Goal: Task Accomplishment & Management: Manage account settings

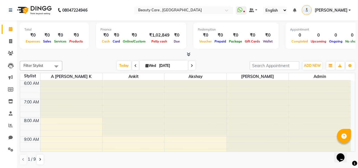
click at [189, 50] on div "Total ₹0 Expenses ₹0 Sales ₹0 Services ₹0 Products Finance ₹0 Cash ₹0 Card ₹0 O…" at bounding box center [188, 37] width 336 height 28
click at [189, 54] on icon at bounding box center [189, 54] width 4 height 4
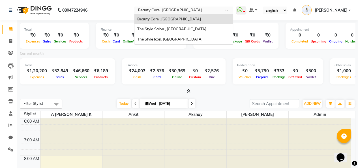
click at [170, 12] on input "text" at bounding box center [178, 11] width 82 height 6
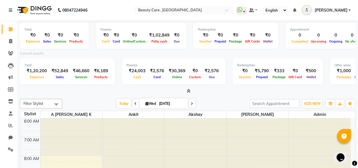
click at [114, 22] on div "Total ₹0 Expenses ₹0 Sales ₹0 Services ₹0 Products Finance ₹0 Cash ₹0 Card ₹0 O…" at bounding box center [188, 57] width 336 height 74
drag, startPoint x: 105, startPoint y: 11, endPoint x: 118, endPoint y: -6, distance: 21.3
click at [118, 0] on html "08047224946 Select Location × Beauty Care , Kandivali East WhatsApp Status ✕ St…" at bounding box center [179, 84] width 358 height 168
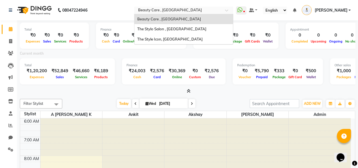
click at [214, 8] on input "text" at bounding box center [178, 11] width 82 height 6
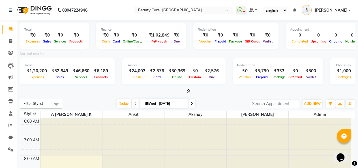
click at [276, 19] on nav "08047224946 Select Location × Beauty Care , Kandivali East WhatsApp Status ✕ St…" at bounding box center [179, 10] width 358 height 20
click at [254, 8] on span at bounding box center [251, 10] width 5 height 4
click at [296, 9] on icon at bounding box center [294, 10] width 3 height 4
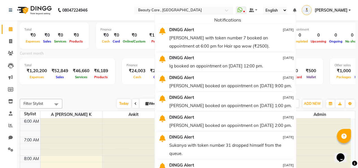
click at [296, 9] on icon at bounding box center [294, 10] width 3 height 4
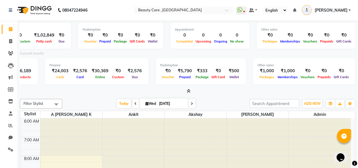
scroll to position [0, 116]
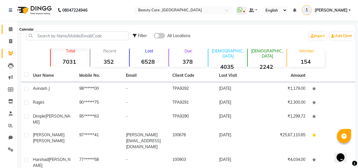
click at [13, 29] on span at bounding box center [11, 29] width 10 height 7
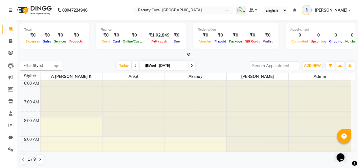
click at [55, 63] on span at bounding box center [56, 66] width 11 height 11
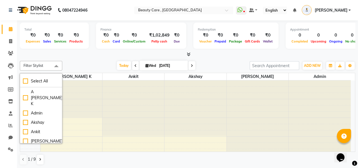
click at [51, 67] on span at bounding box center [56, 66] width 11 height 11
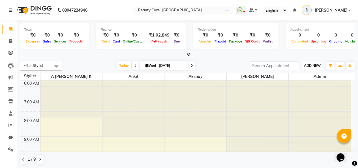
click at [310, 65] on span "ADD NEW" at bounding box center [312, 65] width 17 height 4
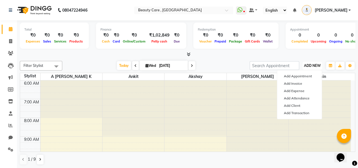
click at [310, 65] on span "ADD NEW" at bounding box center [312, 65] width 17 height 4
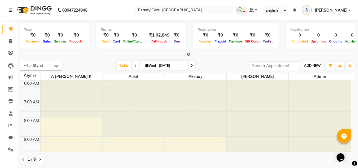
click at [310, 65] on span "ADD NEW" at bounding box center [312, 65] width 17 height 4
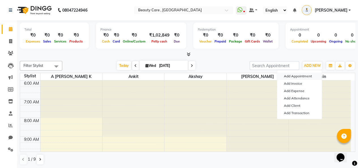
click at [291, 74] on button "Add Appointment" at bounding box center [299, 75] width 45 height 7
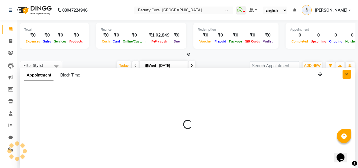
click at [349, 76] on button "Close" at bounding box center [347, 74] width 8 height 9
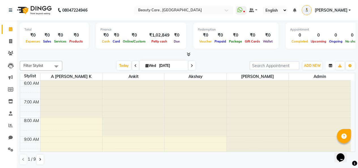
click at [328, 65] on button "button" at bounding box center [330, 66] width 9 height 8
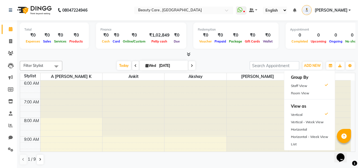
click at [332, 60] on div "Filter Stylist Select All A [PERSON_NAME] K Admin Akshay Ankit [PERSON_NAME] Ap…" at bounding box center [188, 113] width 336 height 108
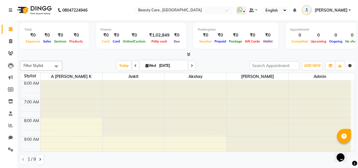
click at [348, 65] on button "Toggle Dropdown" at bounding box center [350, 66] width 9 height 8
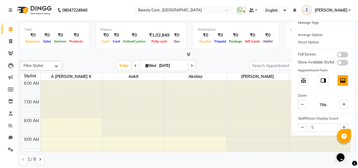
click at [262, 57] on div at bounding box center [188, 55] width 336 height 6
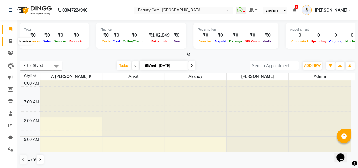
click at [11, 40] on icon at bounding box center [10, 41] width 3 height 4
select select "service"
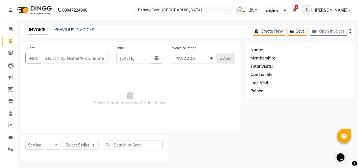
click at [296, 12] on span at bounding box center [294, 10] width 3 height 5
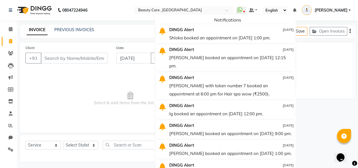
click at [296, 12] on span at bounding box center [294, 10] width 3 height 5
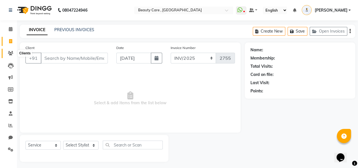
click at [6, 52] on span at bounding box center [11, 53] width 10 height 7
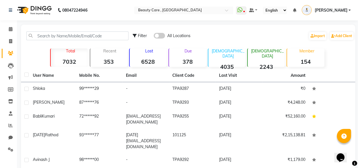
click at [160, 34] on span at bounding box center [159, 36] width 11 height 6
click at [154, 37] on input "checkbox" at bounding box center [154, 37] width 0 height 0
click at [154, 31] on div "Filter All Locations Import Add Client" at bounding box center [243, 36] width 221 height 18
click at [159, 34] on span at bounding box center [159, 36] width 11 height 6
click at [154, 37] on input "checkbox" at bounding box center [154, 37] width 0 height 0
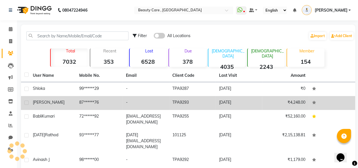
click at [85, 99] on td "87******76" at bounding box center [99, 103] width 46 height 14
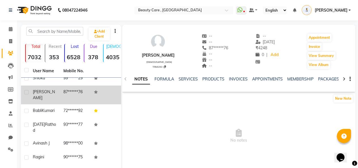
scroll to position [6, 0]
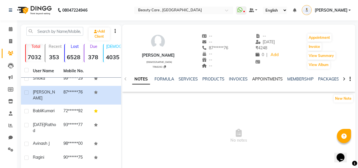
click at [274, 80] on link "APPOINTMENTS" at bounding box center [267, 78] width 31 height 5
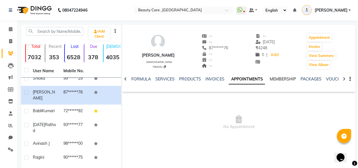
click at [285, 80] on link "MEMBERSHIP" at bounding box center [283, 78] width 26 height 5
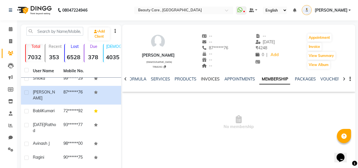
click at [214, 78] on link "INVOICES" at bounding box center [210, 78] width 19 height 5
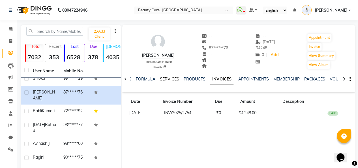
click at [162, 77] on link "SERVICES" at bounding box center [169, 78] width 19 height 5
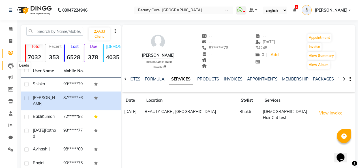
click at [9, 65] on icon at bounding box center [11, 66] width 6 height 6
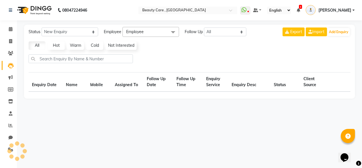
select select "10"
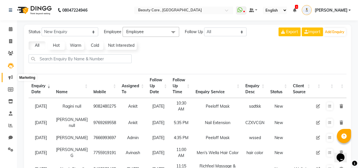
click at [10, 78] on icon at bounding box center [10, 77] width 4 height 4
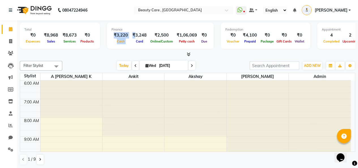
drag, startPoint x: 112, startPoint y: 37, endPoint x: 132, endPoint y: 37, distance: 19.3
click at [132, 37] on div "₹3,220 Cash ₹3,248 Card ₹2,500 Online/Custom ₹1,06,069 [PERSON_NAME] cash ₹0 Due" at bounding box center [161, 38] width 98 height 12
drag, startPoint x: 172, startPoint y: 33, endPoint x: 192, endPoint y: 33, distance: 19.5
click at [192, 33] on div "₹1,06,069" at bounding box center [186, 35] width 25 height 7
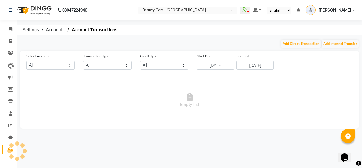
select select "2399"
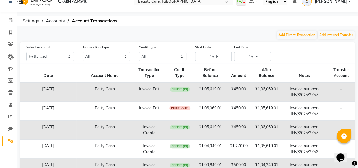
scroll to position [7, 0]
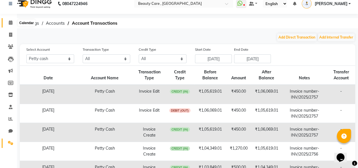
click at [12, 24] on icon at bounding box center [11, 22] width 4 height 4
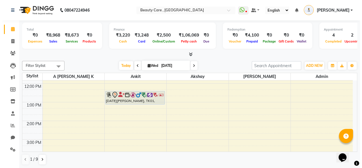
scroll to position [109, 0]
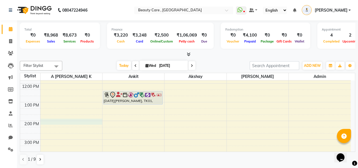
click at [53, 120] on div "6:00 AM 7:00 AM 8:00 AM 9:00 AM 10:00 AM 11:00 AM 12:00 PM 1:00 PM 2:00 PM 3:00…" at bounding box center [185, 120] width 331 height 299
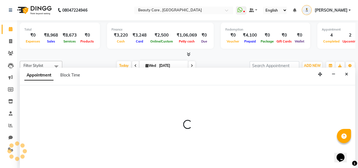
select select "1777"
select select "tentative"
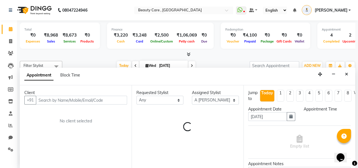
select select "840"
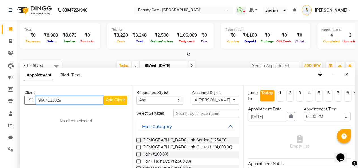
type input "9604121029"
click at [112, 98] on span "Add Client" at bounding box center [115, 99] width 19 height 5
select select "22"
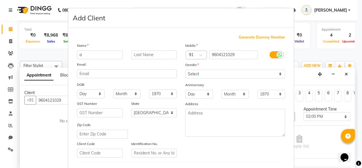
type input "a"
click at [144, 56] on input "text" at bounding box center [154, 54] width 46 height 9
type input "a"
click at [201, 73] on select "Select Male Female Other Prefer Not To Say" at bounding box center [235, 74] width 100 height 9
select select "male"
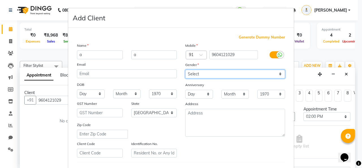
click at [185, 70] on select "Select Male Female Other Prefer Not To Say" at bounding box center [235, 74] width 100 height 9
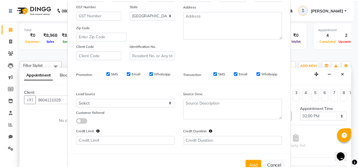
scroll to position [114, 0]
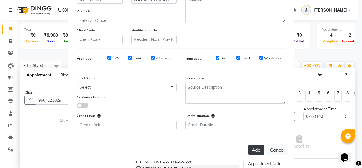
click at [253, 151] on button "Add" at bounding box center [257, 150] width 16 height 10
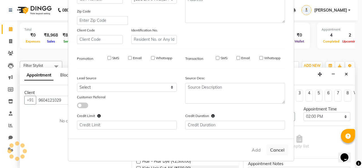
type input "96******29"
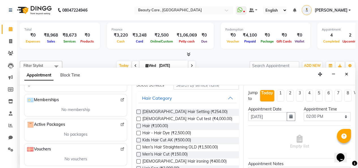
scroll to position [27, 0]
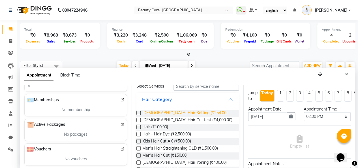
click at [145, 114] on span "Ladies Hair Setting (₹254.00)" at bounding box center [184, 113] width 85 height 7
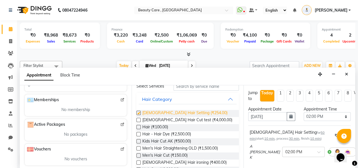
checkbox input "false"
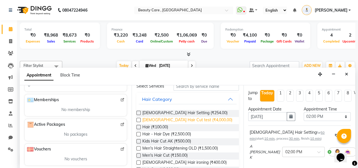
click at [144, 120] on span "Ladies Hair Cut test (₹4,000.00)" at bounding box center [187, 120] width 90 height 7
checkbox input "false"
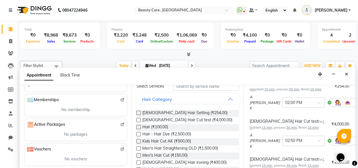
click at [286, 123] on div "Ladies Hair Cut test for 1 hr ( start: 15 min , process: 30 min , finish: 15 mi…" at bounding box center [290, 124] width 80 height 12
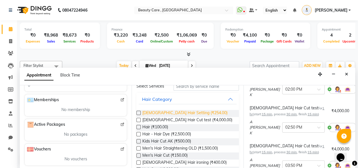
scroll to position [0, 0]
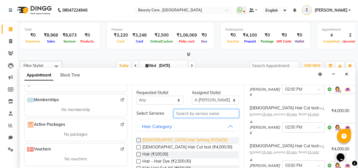
click at [193, 113] on input "text" at bounding box center [206, 113] width 65 height 9
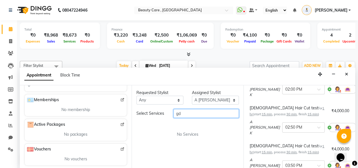
type input "g"
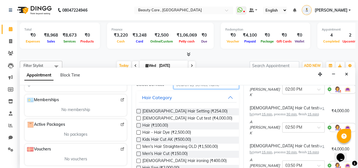
scroll to position [31, 0]
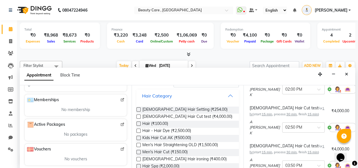
click at [193, 101] on button "Hair Category" at bounding box center [188, 96] width 98 height 10
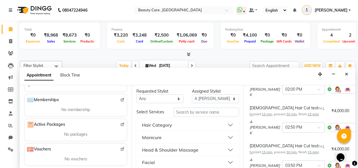
scroll to position [0, 0]
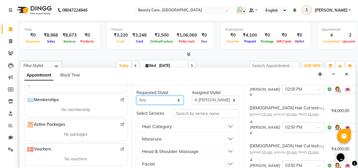
click at [167, 100] on select "Any Admin A Jagdish K Akshay Ankit Anuja April Arvind Ashvin asif Avinash J Bab…" at bounding box center [160, 100] width 47 height 9
click at [145, 99] on select "Any Admin A Jagdish K Akshay Ankit Anuja April Arvind Ashvin asif Avinash J Bab…" at bounding box center [160, 100] width 47 height 9
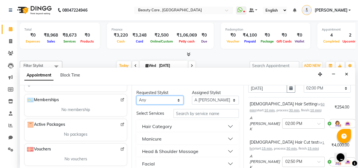
scroll to position [28, 0]
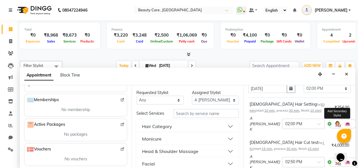
click at [334, 124] on img at bounding box center [337, 123] width 7 height 7
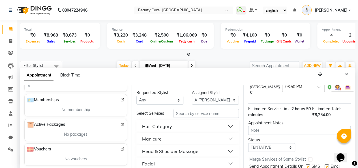
scroll to position [174, 0]
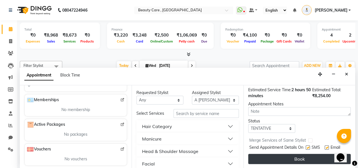
click at [310, 154] on button "Book" at bounding box center [299, 159] width 103 height 10
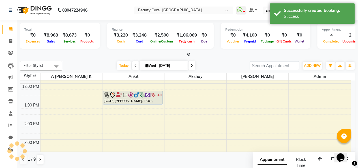
scroll to position [0, 0]
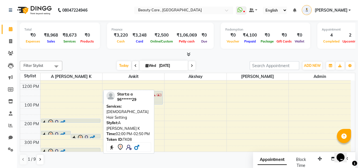
click at [63, 120] on img at bounding box center [63, 123] width 6 height 6
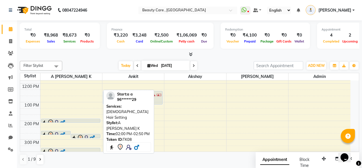
select select "7"
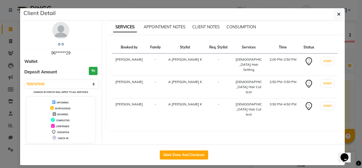
click at [172, 29] on div "APPOINTMENT NOTES" at bounding box center [165, 27] width 42 height 6
click at [172, 25] on span "APPOINTMENT NOTES" at bounding box center [165, 26] width 42 height 5
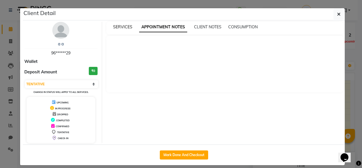
click at [125, 27] on span "SERVICES" at bounding box center [122, 26] width 19 height 5
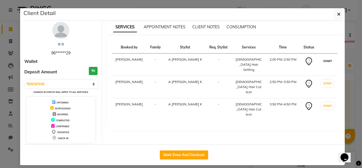
click at [324, 58] on button "START" at bounding box center [328, 60] width 12 height 7
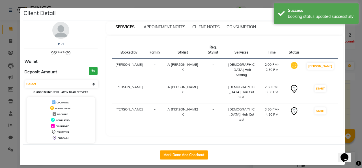
click at [320, 81] on td "START" at bounding box center [320, 92] width 35 height 22
click at [319, 85] on button "START" at bounding box center [321, 88] width 12 height 7
click at [321, 107] on button "START" at bounding box center [321, 110] width 12 height 7
click at [312, 63] on button "MARK DONE" at bounding box center [320, 66] width 27 height 7
click at [317, 63] on button "MARK DONE" at bounding box center [320, 66] width 27 height 7
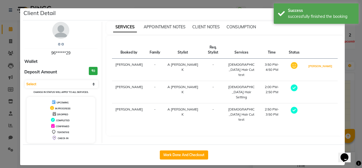
click at [317, 63] on button "MARK DONE" at bounding box center [320, 66] width 27 height 7
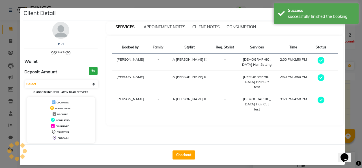
select select "3"
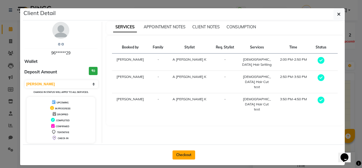
click at [180, 154] on button "Checkout" at bounding box center [184, 154] width 23 height 9
select select "service"
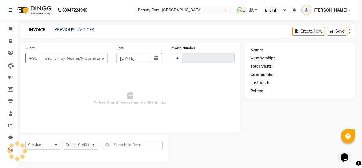
type input "2759"
select select "5646"
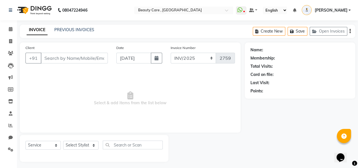
type input "96******29"
select select "1777"
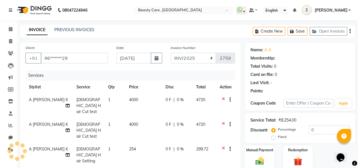
type input "20"
select select "2: Object"
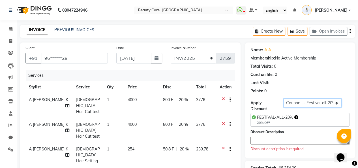
click at [297, 101] on select "Select Loyalty → Loyalty level 1222 → All Customers Coupon → Festival-all-20% C…" at bounding box center [313, 103] width 58 height 9
click at [284, 99] on select "Select Loyalty → Loyalty level 1222 → All Customers Coupon → Festival-all-20% C…" at bounding box center [313, 103] width 58 height 9
drag, startPoint x: 136, startPoint y: 97, endPoint x: 116, endPoint y: 102, distance: 20.9
click at [115, 102] on tr "A Jagdish K Ladies Hair Cut test 1 4000 800 F | 20 % 3776" at bounding box center [130, 105] width 210 height 25
click at [176, 99] on div "800 F | 20 %" at bounding box center [176, 100] width 26 height 6
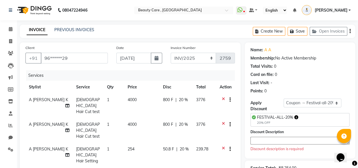
select select "1777"
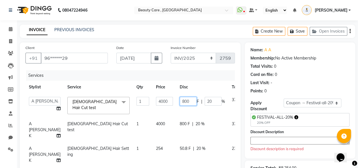
drag, startPoint x: 176, startPoint y: 99, endPoint x: 190, endPoint y: 98, distance: 13.9
click at [190, 98] on div "800 F | 20 %" at bounding box center [202, 101] width 45 height 9
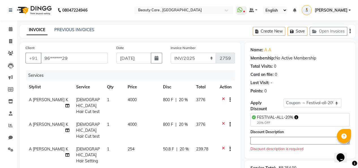
click at [183, 96] on td "800 F | 20 %" at bounding box center [176, 105] width 33 height 25
select select "1777"
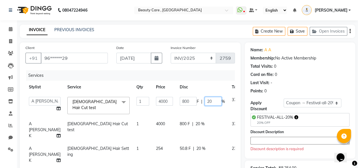
click at [205, 102] on input "20" at bounding box center [213, 101] width 17 height 9
type input "2"
type input "30"
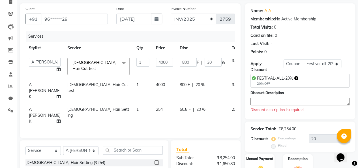
click at [272, 98] on textarea at bounding box center [300, 102] width 99 height 8
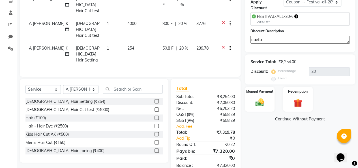
scroll to position [100, 0]
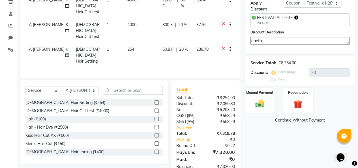
type textarea "eaefa"
click at [118, 86] on input "text" at bounding box center [133, 90] width 60 height 9
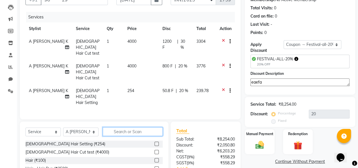
scroll to position [81, 0]
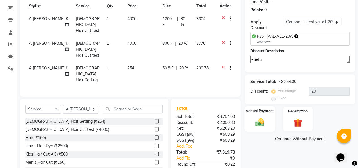
click at [257, 114] on div "Manual Payment" at bounding box center [259, 119] width 31 height 26
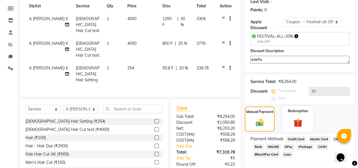
scroll to position [101, 0]
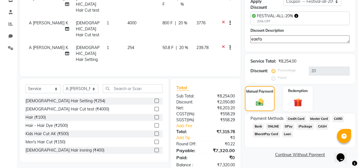
click at [288, 124] on span "GPay" at bounding box center [289, 126] width 12 height 7
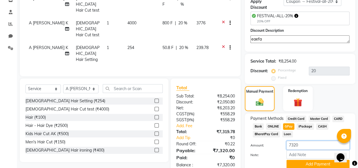
click at [306, 148] on input "7320" at bounding box center [318, 145] width 63 height 9
type input "7"
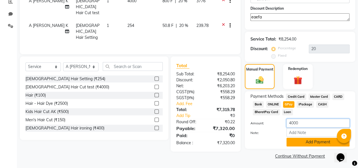
type input "4000"
click at [296, 139] on button "Add Payment" at bounding box center [318, 142] width 63 height 9
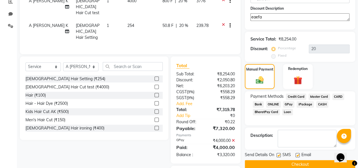
scroll to position [144, 0]
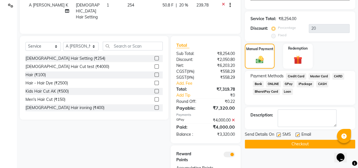
click at [319, 82] on span "CASH" at bounding box center [322, 84] width 12 height 7
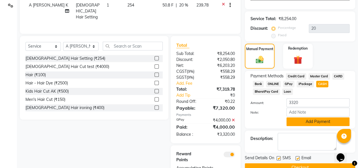
click at [296, 121] on button "Add Payment" at bounding box center [318, 121] width 63 height 9
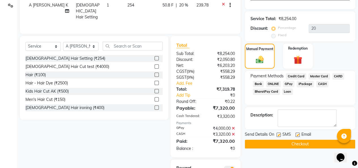
scroll to position [152, 0]
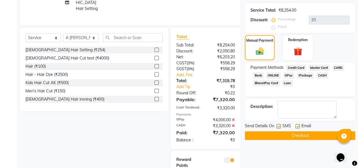
click at [269, 131] on button "Checkout" at bounding box center [300, 135] width 110 height 9
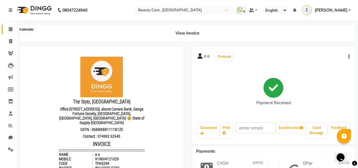
click at [12, 31] on icon at bounding box center [11, 29] width 4 height 4
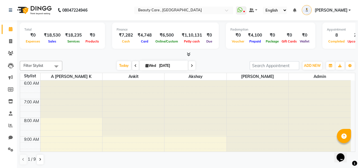
click at [188, 53] on icon at bounding box center [189, 54] width 4 height 4
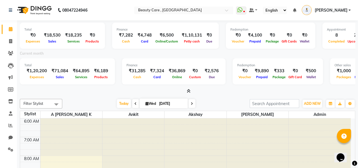
click at [189, 93] on icon at bounding box center [189, 91] width 4 height 4
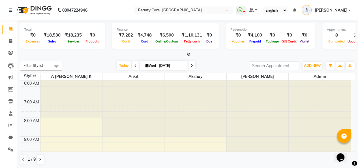
click at [191, 64] on icon at bounding box center [192, 65] width 2 height 3
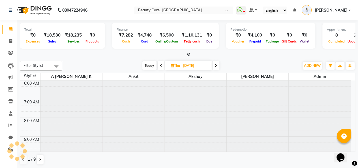
click at [158, 69] on span at bounding box center [161, 65] width 7 height 9
type input "[DATE]"
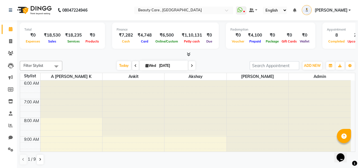
scroll to position [92, 0]
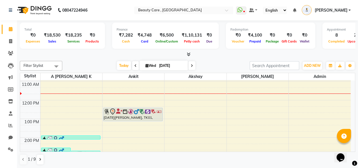
click at [190, 55] on icon at bounding box center [189, 54] width 4 height 4
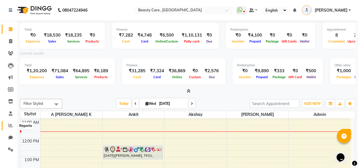
click at [10, 127] on icon at bounding box center [10, 125] width 4 height 4
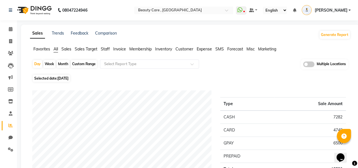
scroll to position [24, 0]
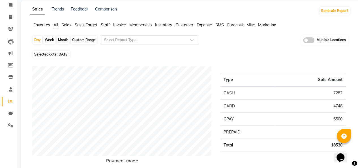
click at [106, 25] on span "Staff" at bounding box center [105, 24] width 9 height 5
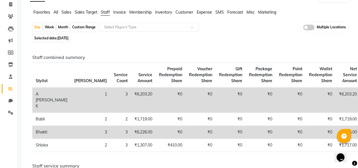
scroll to position [18, 0]
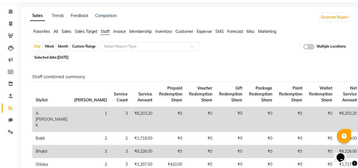
click at [87, 49] on div "Custom Range" at bounding box center [84, 46] width 26 height 8
select select "9"
select select "2025"
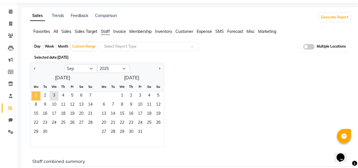
click at [37, 96] on span "1" at bounding box center [35, 95] width 9 height 9
click at [137, 93] on span "3" at bounding box center [140, 95] width 9 height 9
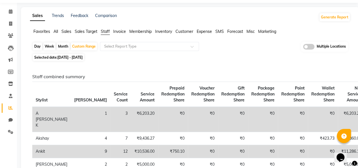
click at [199, 56] on div "Selected date: 01 September 2025 - 03 October 2025" at bounding box center [191, 57] width 318 height 6
click at [8, 10] on span at bounding box center [11, 11] width 10 height 7
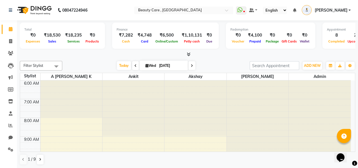
click at [191, 54] on div at bounding box center [188, 55] width 336 height 6
click at [190, 55] on icon at bounding box center [189, 54] width 4 height 4
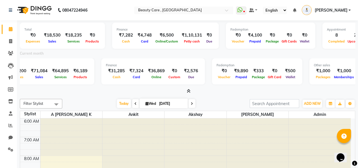
scroll to position [0, 25]
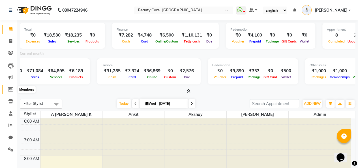
click at [10, 92] on span at bounding box center [11, 89] width 10 height 7
select select
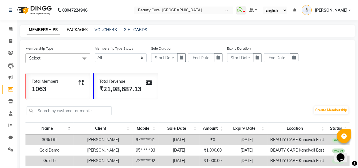
click at [83, 29] on link "PACKAGES" at bounding box center [77, 29] width 21 height 5
select select
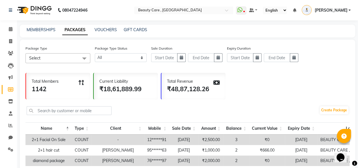
scroll to position [35, 0]
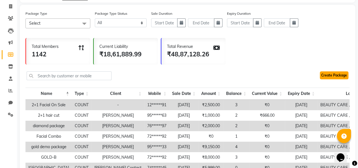
click at [324, 75] on link "Create Package" at bounding box center [334, 75] width 29 height 8
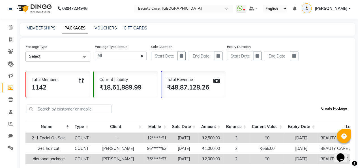
scroll to position [0, 0]
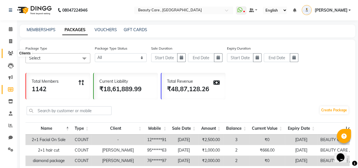
click at [9, 51] on icon at bounding box center [10, 53] width 5 height 4
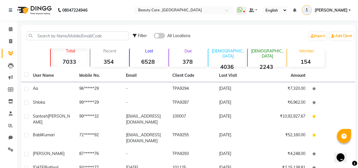
click at [142, 57] on div "Lost 6528" at bounding box center [148, 57] width 38 height 18
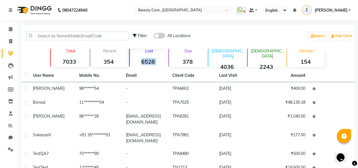
drag, startPoint x: 142, startPoint y: 57, endPoint x: 159, endPoint y: 56, distance: 17.3
click at [159, 56] on div "Lost 6528" at bounding box center [148, 57] width 38 height 18
click at [185, 55] on div "Due 378" at bounding box center [188, 57] width 38 height 18
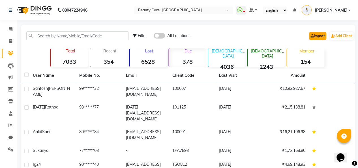
click at [319, 38] on link "Import" at bounding box center [317, 36] width 17 height 8
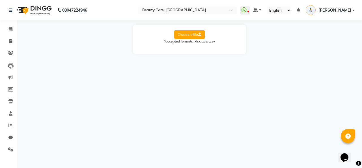
click at [39, 8] on img at bounding box center [33, 10] width 39 height 16
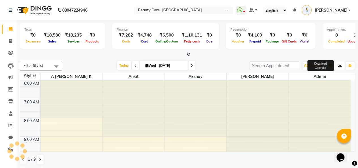
click at [340, 62] on button "button" at bounding box center [340, 66] width 9 height 8
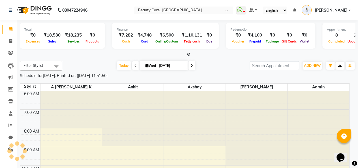
click at [9, 68] on td at bounding box center [10, 71] width 20 height 6
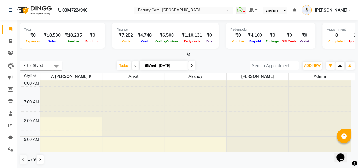
click at [9, 68] on td at bounding box center [10, 71] width 20 height 6
click at [9, 65] on icon at bounding box center [11, 66] width 6 height 6
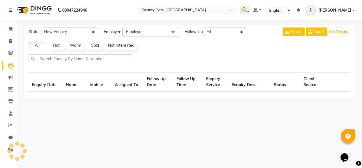
select select "10"
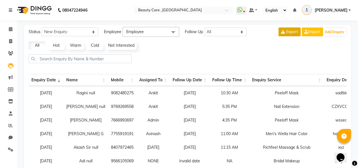
click at [286, 30] on span "Export" at bounding box center [292, 31] width 12 height 5
click at [12, 44] on span at bounding box center [11, 41] width 10 height 7
select select "service"
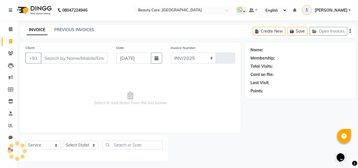
select select "5646"
type input "2760"
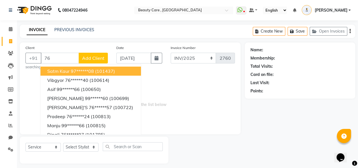
type input "7"
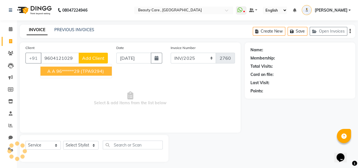
type input "9604121029"
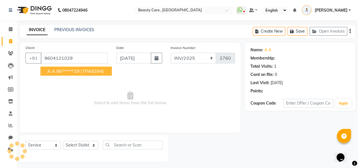
select select "2: Object"
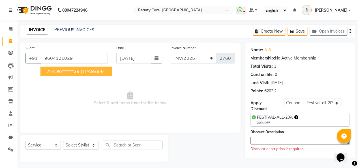
click at [59, 70] on ngb-highlight "96******29" at bounding box center [67, 71] width 23 height 6
type input "96******29"
select select "2: Object"
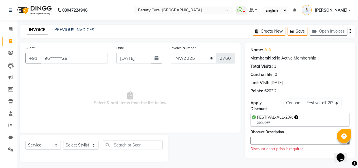
scroll to position [2, 0]
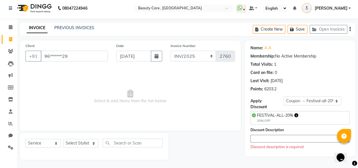
click at [276, 136] on textarea at bounding box center [300, 139] width 99 height 8
type textarea "232"
click at [139, 54] on input "[DATE]" at bounding box center [133, 56] width 35 height 11
select select "9"
select select "2025"
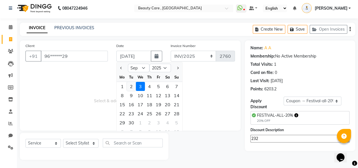
click at [131, 87] on div "2" at bounding box center [131, 86] width 9 height 9
type input "[DATE]"
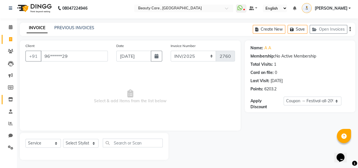
scroll to position [0, 0]
click at [8, 95] on link "Inventory" at bounding box center [9, 99] width 14 height 9
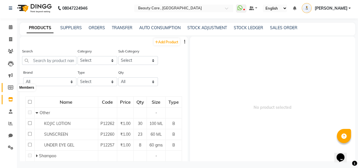
click at [13, 85] on span at bounding box center [11, 87] width 10 height 7
select select
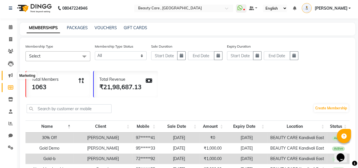
click at [8, 77] on span at bounding box center [11, 75] width 10 height 7
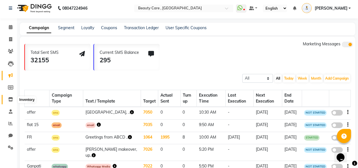
click at [12, 99] on icon at bounding box center [10, 99] width 5 height 4
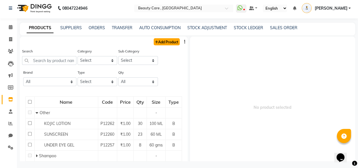
click at [164, 40] on link "Add Product" at bounding box center [167, 41] width 26 height 7
select select "true"
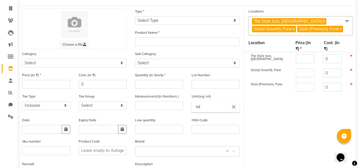
scroll to position [33, 0]
click at [12, 71] on icon at bounding box center [10, 68] width 5 height 4
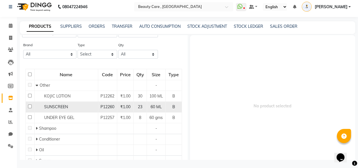
scroll to position [26, 0]
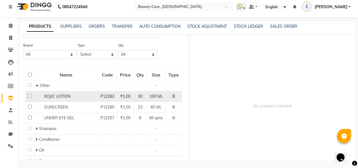
click at [143, 97] on td "30" at bounding box center [140, 96] width 13 height 11
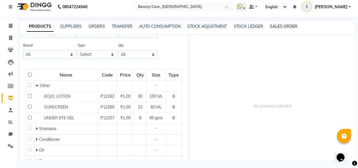
click at [291, 25] on link "SALES ORDER" at bounding box center [283, 26] width 27 height 5
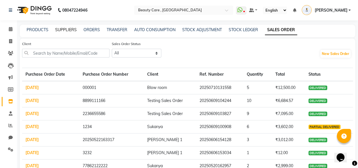
click at [72, 29] on link "SUPPLIERS" at bounding box center [66, 29] width 22 height 5
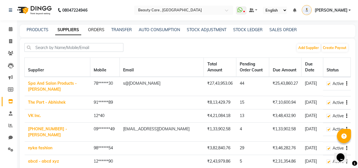
click at [93, 29] on link "ORDERS" at bounding box center [96, 29] width 16 height 5
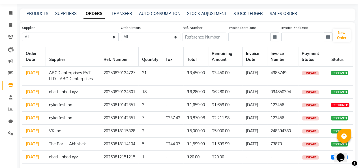
scroll to position [10, 0]
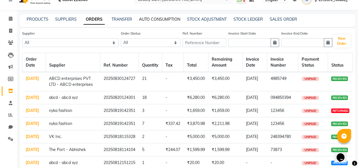
click at [169, 18] on link "AUTO CONSUMPTION" at bounding box center [159, 19] width 41 height 5
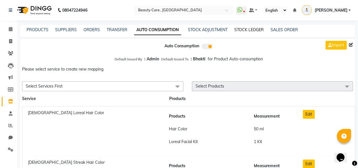
click at [245, 32] on link "STOCK LEDGER" at bounding box center [248, 29] width 29 height 5
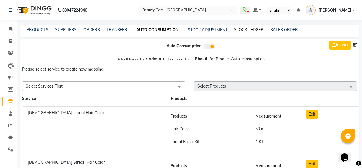
select select "all"
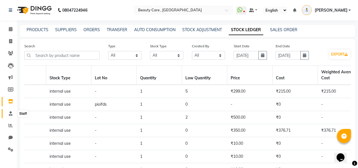
click at [12, 116] on span at bounding box center [11, 113] width 10 height 7
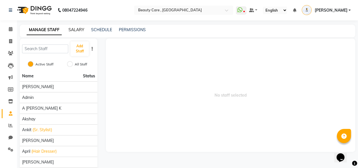
click at [78, 27] on link "SALARY" at bounding box center [77, 29] width 16 height 5
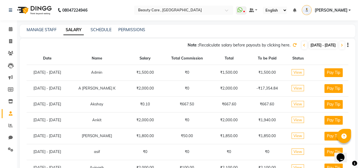
click at [300, 73] on span "View" at bounding box center [298, 72] width 12 height 6
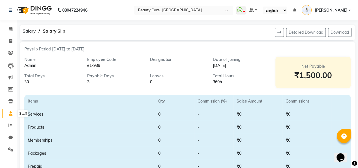
click at [9, 116] on icon at bounding box center [11, 113] width 4 height 4
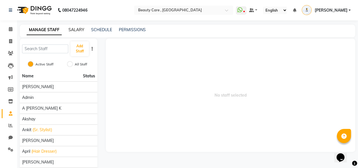
click at [74, 28] on link "SALARY" at bounding box center [77, 29] width 16 height 5
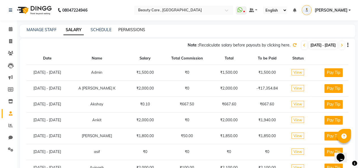
click at [136, 29] on link "PERMISSIONS" at bounding box center [131, 29] width 27 height 5
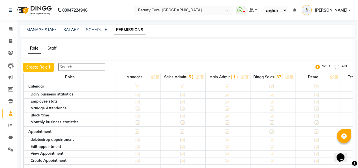
click at [95, 27] on div "SCHEDULE" at bounding box center [96, 30] width 21 height 6
click at [92, 31] on link "SCHEDULE" at bounding box center [96, 29] width 21 height 5
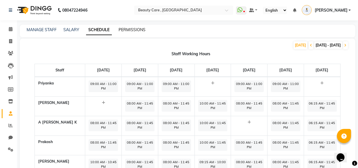
click at [121, 30] on link "PERMISSIONS" at bounding box center [132, 29] width 27 height 5
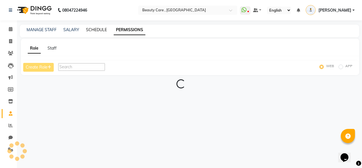
click at [108, 27] on div "MANAGE STAFF SALARY SCHEDULE PERMISSIONS" at bounding box center [186, 30] width 333 height 6
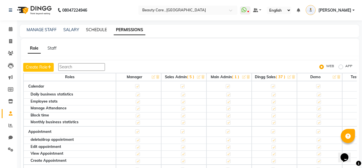
click at [99, 31] on link "SCHEDULE" at bounding box center [96, 29] width 21 height 5
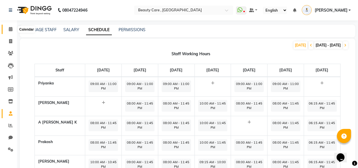
click at [12, 31] on span at bounding box center [11, 29] width 10 height 7
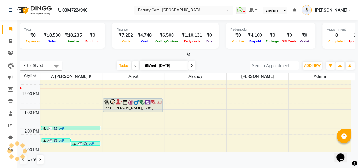
scroll to position [133, 0]
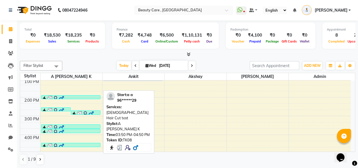
click at [81, 131] on div at bounding box center [71, 132] width 59 height 6
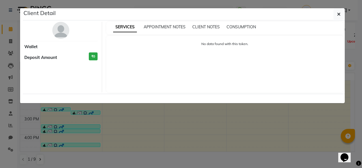
select select "3"
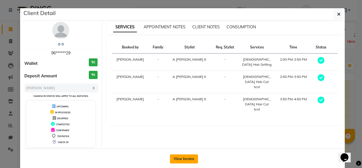
click at [179, 159] on button "View Invoice" at bounding box center [184, 158] width 28 height 9
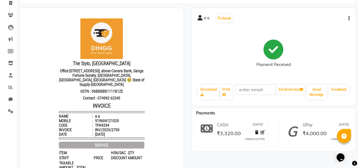
scroll to position [38, 0]
click at [334, 89] on link "Feedback" at bounding box center [339, 90] width 20 height 10
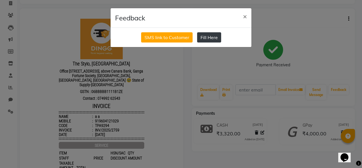
click at [209, 39] on button "Fill Here" at bounding box center [209, 37] width 24 height 10
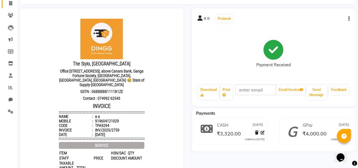
click at [15, 7] on link "Invoice" at bounding box center [9, 3] width 14 height 9
select select "service"
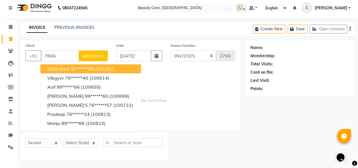
scroll to position [2, 0]
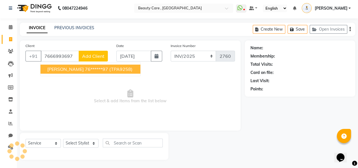
type input "7666993697"
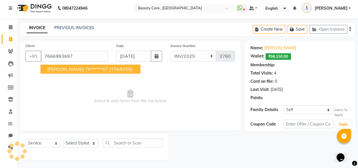
select select "6: Object"
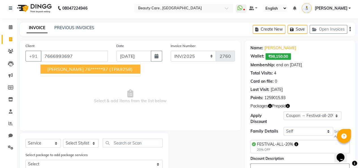
click at [60, 68] on span "[PERSON_NAME]" at bounding box center [65, 69] width 37 height 6
type input "76******97"
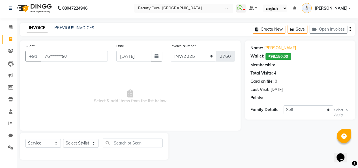
select select "6: Object"
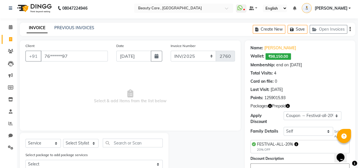
drag, startPoint x: 267, startPoint y: 57, endPoint x: 291, endPoint y: 52, distance: 24.2
click at [291, 52] on div "Name: Pranav Kanase Wallet: ₹98,150.00 Membership: end on 25 August 2026 Total …" at bounding box center [300, 72] width 99 height 58
click at [275, 79] on div "0" at bounding box center [276, 81] width 2 height 6
drag, startPoint x: 265, startPoint y: 96, endPoint x: 298, endPoint y: 92, distance: 33.1
click at [298, 92] on div "Name: Pranav Kanase Wallet: ₹98,150.00 Membership: end on 25 August 2026 Total …" at bounding box center [300, 72] width 99 height 58
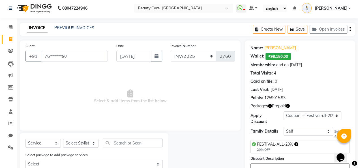
scroll to position [26, 0]
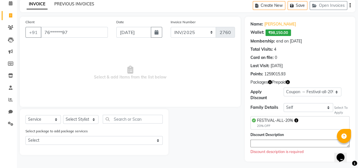
click at [76, 5] on link "PREVIOUS INVOICES" at bounding box center [74, 3] width 40 height 5
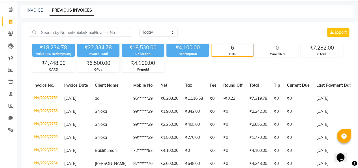
scroll to position [20, 0]
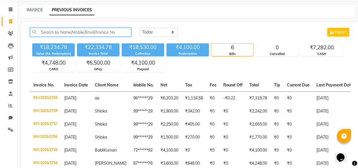
click at [112, 33] on input "text" at bounding box center [80, 32] width 101 height 9
click at [44, 11] on div "INVOICE PREVIOUS INVOICES" at bounding box center [184, 10] width 329 height 6
click at [40, 10] on link "INVOICE" at bounding box center [35, 9] width 16 height 5
select select "service"
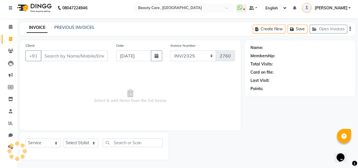
scroll to position [2, 0]
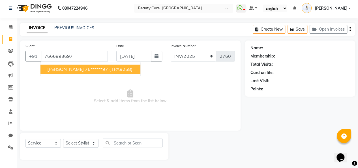
type input "7666993697"
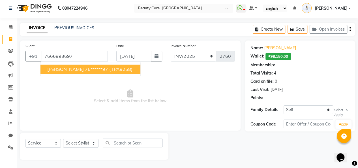
select select "6: Object"
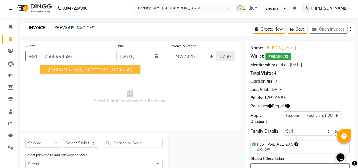
click at [79, 69] on button "pranav kanase 76******97 (TPA9258)" at bounding box center [90, 69] width 100 height 9
type input "76******97"
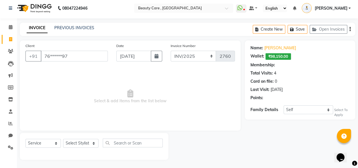
select select "6: Object"
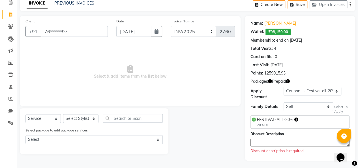
scroll to position [0, 0]
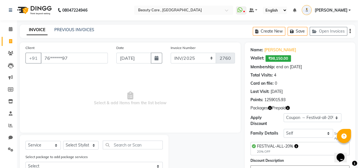
click at [74, 24] on div "08047224946 Select Location × Beauty Care , Kandivali East WhatsApp Status ✕ St…" at bounding box center [179, 98] width 358 height 196
click at [72, 29] on link "PREVIOUS INVOICES" at bounding box center [74, 29] width 40 height 5
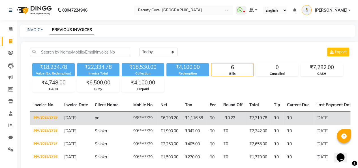
click at [86, 125] on td "[DATE]" at bounding box center [76, 117] width 31 height 13
